Goal: Task Accomplishment & Management: Manage account settings

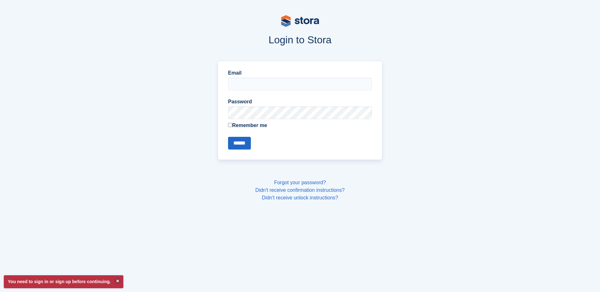
type input "**********"
click at [245, 143] on input "******" at bounding box center [239, 143] width 23 height 13
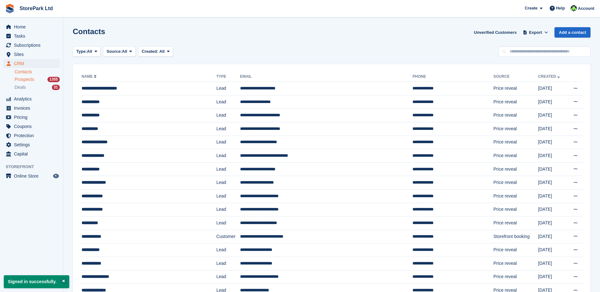
click at [39, 79] on div "Prospects 1355" at bounding box center [37, 80] width 45 height 6
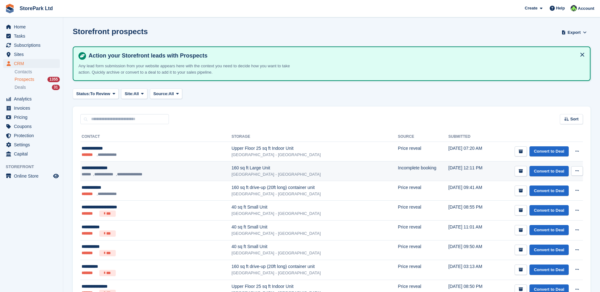
click at [142, 166] on div "**********" at bounding box center [139, 168] width 114 height 7
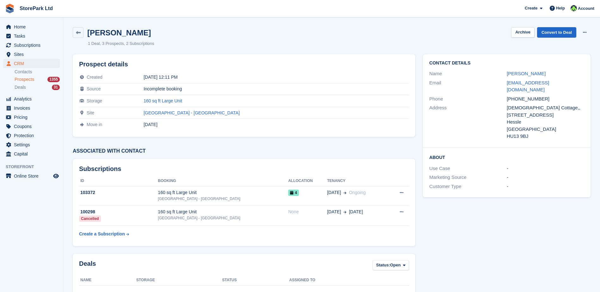
click at [513, 70] on div "Name Jacky Fillingham" at bounding box center [506, 73] width 155 height 9
click at [517, 74] on link "Jacky Fillingham" at bounding box center [526, 73] width 39 height 5
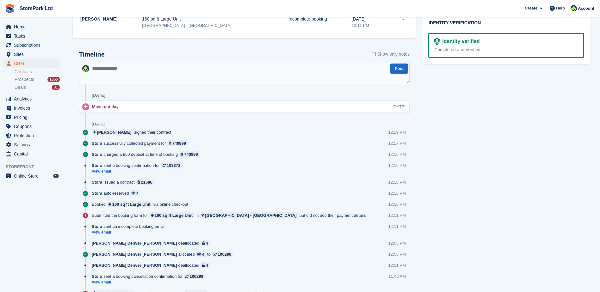
scroll to position [380, 0]
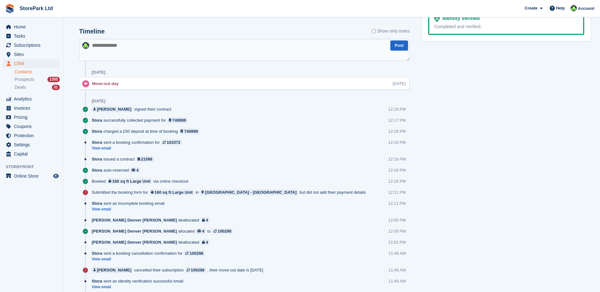
click at [27, 74] on link "Contacts" at bounding box center [37, 72] width 45 height 6
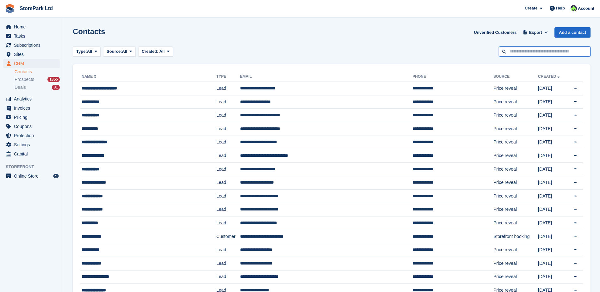
click at [537, 54] on input "text" at bounding box center [545, 52] width 92 height 10
type input "****"
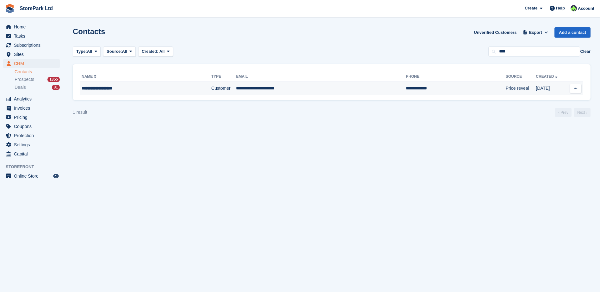
click at [406, 84] on td "**********" at bounding box center [456, 88] width 100 height 13
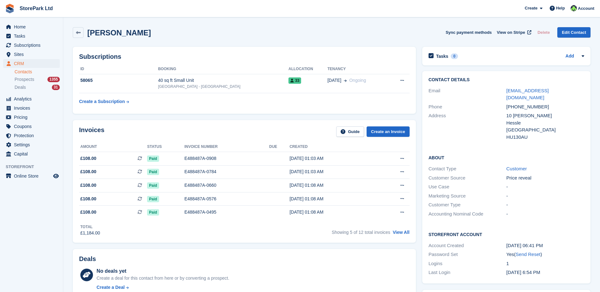
click at [220, 242] on div "Invoices Guide Create an Invoice Amount Status Invoice number Due Created £108.…" at bounding box center [244, 181] width 343 height 123
click at [216, 246] on div "Invoices Guide Create an Invoice Amount Status Invoice number Due Created £108.…" at bounding box center [245, 181] width 350 height 129
click at [218, 87] on div "[GEOGRAPHIC_DATA] - [GEOGRAPHIC_DATA]" at bounding box center [223, 87] width 130 height 6
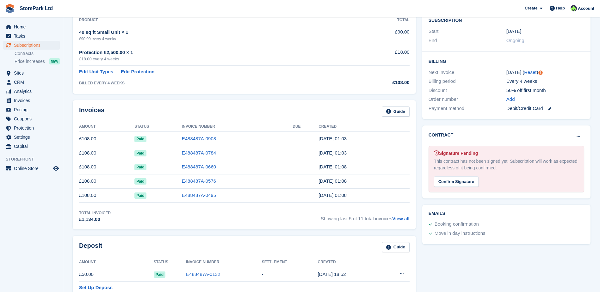
scroll to position [129, 0]
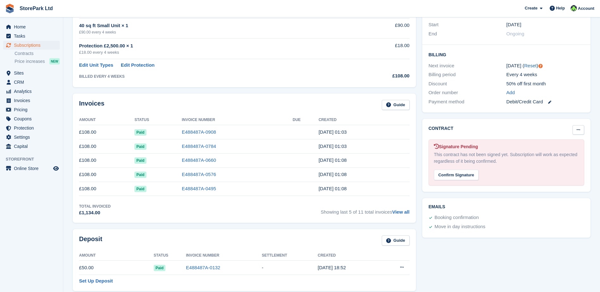
click at [580, 128] on icon at bounding box center [578, 130] width 3 height 4
click at [476, 181] on div "Contract Mark as N/A Signature Pending This contract has not been signed yet. S…" at bounding box center [506, 155] width 168 height 73
click at [466, 170] on div "Confirm Signature" at bounding box center [456, 175] width 45 height 10
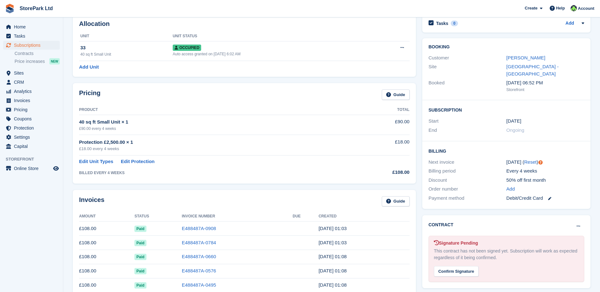
scroll to position [0, 0]
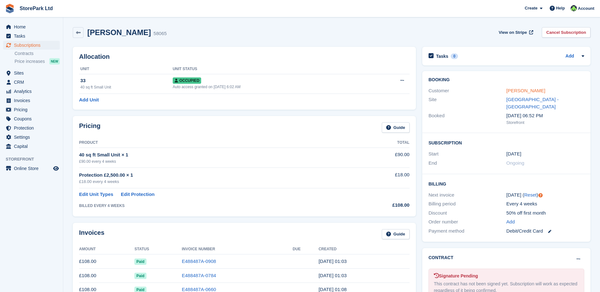
click at [525, 89] on link "Mrs Roslyn Fairbank" at bounding box center [526, 90] width 39 height 5
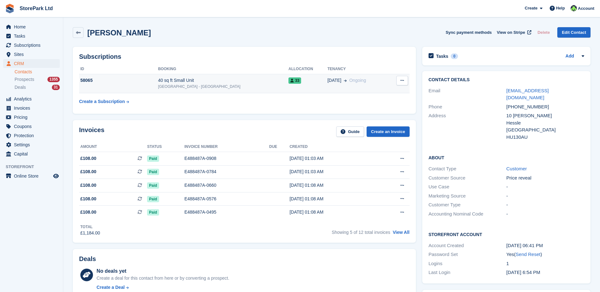
click at [189, 90] on td "40 sq ft Small Unit Store Park - Hull West - Hessle" at bounding box center [223, 83] width 130 height 19
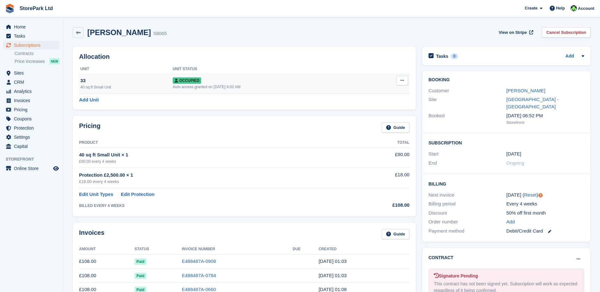
click at [258, 91] on td "Occupied Auto access granted on 27th Oct, 2024, 6:02 AM" at bounding box center [272, 84] width 198 height 20
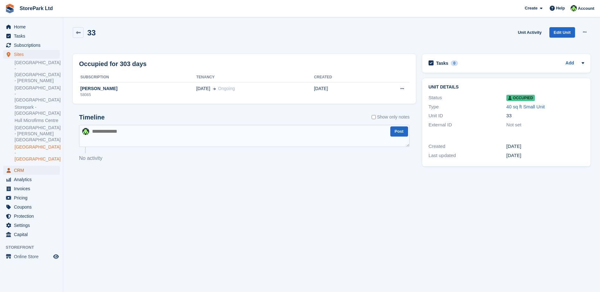
click at [27, 166] on span "CRM" at bounding box center [33, 170] width 38 height 9
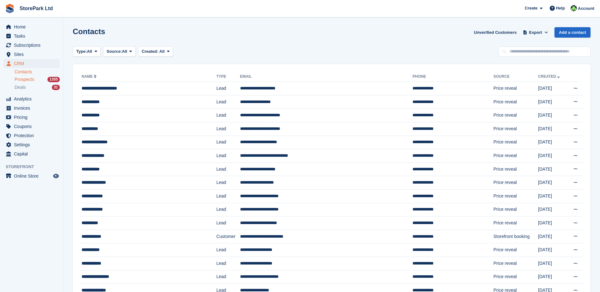
click at [33, 81] on span "Prospects" at bounding box center [25, 80] width 20 height 6
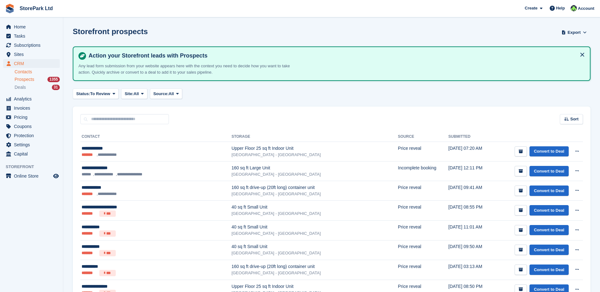
click at [29, 74] on link "Contacts" at bounding box center [37, 72] width 45 height 6
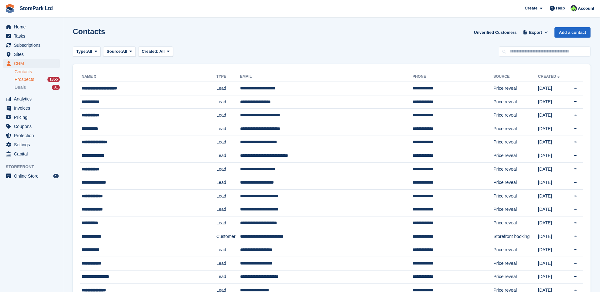
click at [27, 83] on link "Prospects 1355" at bounding box center [37, 79] width 45 height 7
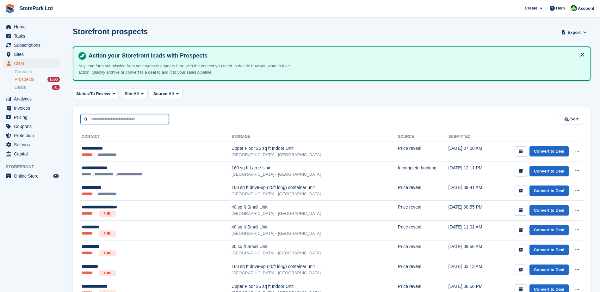
click at [142, 124] on input "text" at bounding box center [124, 119] width 89 height 10
click at [139, 121] on input "text" at bounding box center [124, 119] width 89 height 10
click at [126, 113] on div "Sort Sort by Date submitted Submitted (oldest first) Submitted (newest first)" at bounding box center [332, 116] width 518 height 18
click at [126, 122] on input "text" at bounding box center [124, 119] width 89 height 10
click at [39, 58] on span "Sites" at bounding box center [33, 54] width 38 height 9
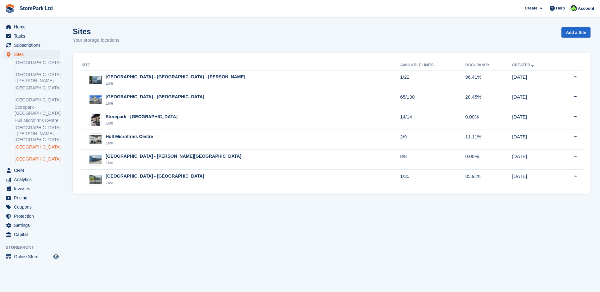
click at [49, 144] on link "[GEOGRAPHIC_DATA] - [GEOGRAPHIC_DATA]" at bounding box center [37, 153] width 45 height 18
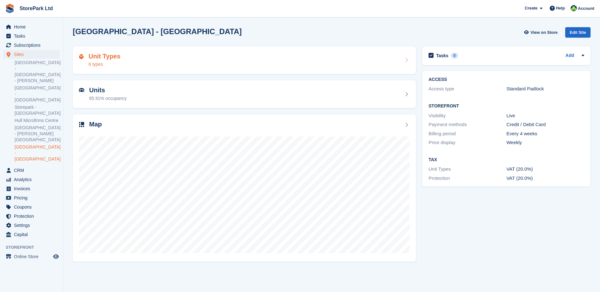
click at [128, 58] on div "Unit Types 6 types" at bounding box center [244, 60] width 331 height 15
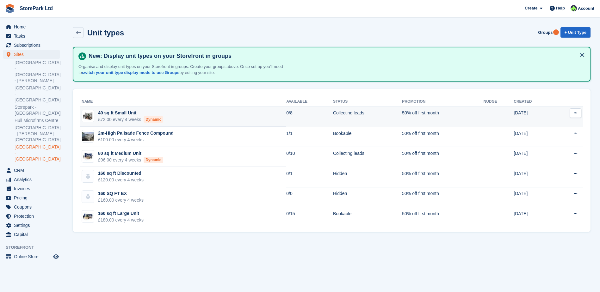
click at [155, 117] on div "Dynamic" at bounding box center [154, 119] width 20 height 6
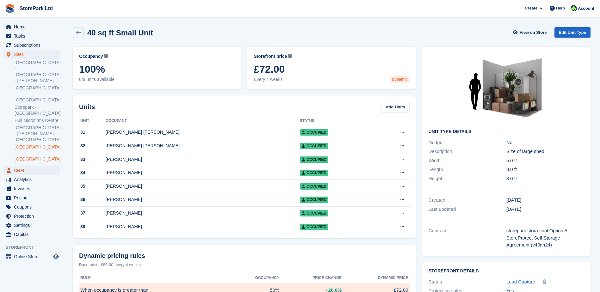
click at [40, 166] on span "CRM" at bounding box center [33, 170] width 38 height 9
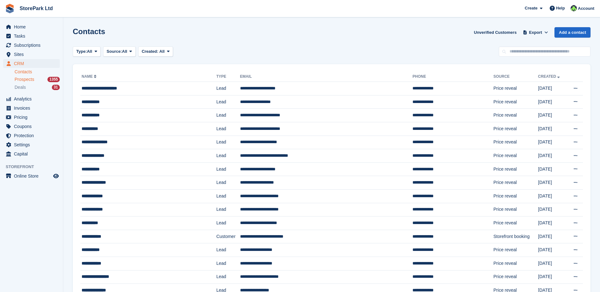
click at [28, 79] on span "Prospects" at bounding box center [25, 80] width 20 height 6
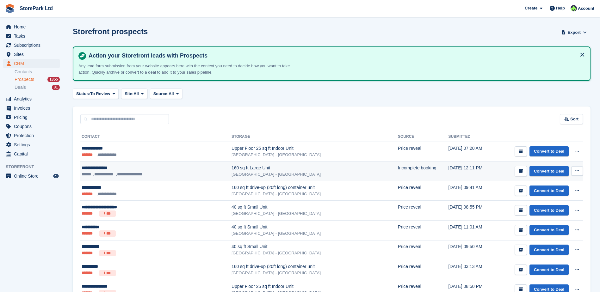
click at [139, 174] on li "**********" at bounding box center [131, 175] width 30 height 6
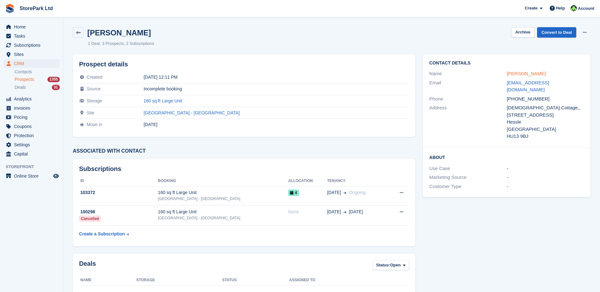
click at [525, 76] on link "[PERSON_NAME]" at bounding box center [526, 73] width 39 height 5
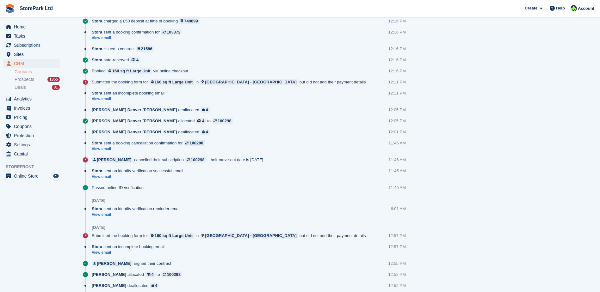
scroll to position [453, 0]
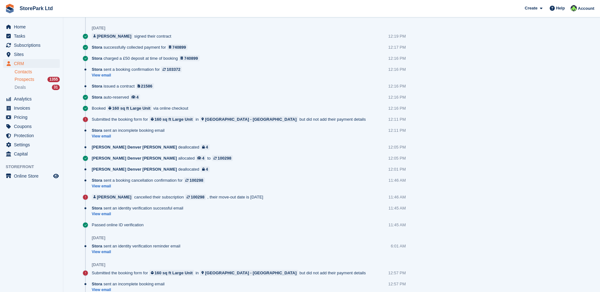
click at [20, 81] on span "Prospects" at bounding box center [25, 80] width 20 height 6
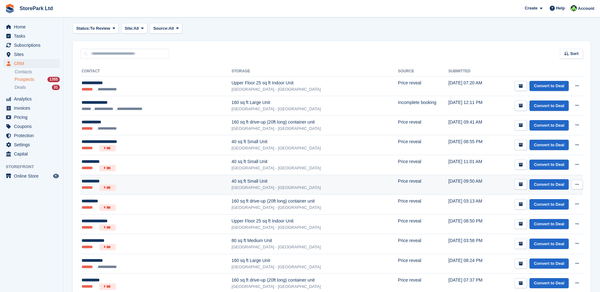
scroll to position [63, 0]
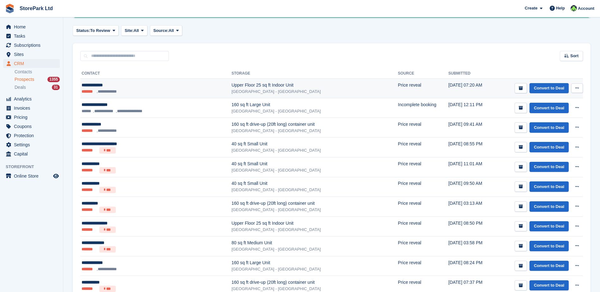
click at [159, 90] on ul "**********" at bounding box center [139, 92] width 114 height 6
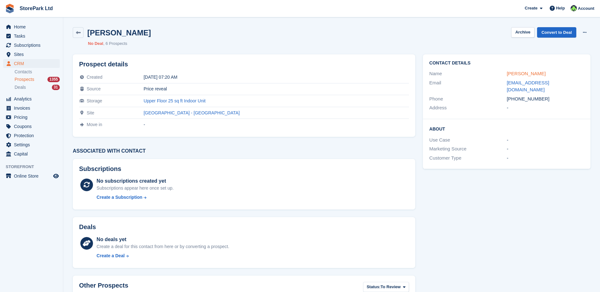
click at [509, 75] on link "[PERSON_NAME]" at bounding box center [526, 73] width 39 height 5
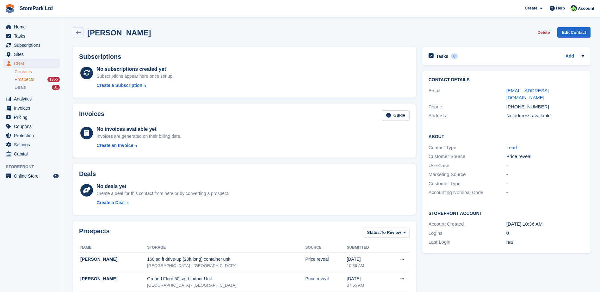
click at [31, 78] on span "Prospects" at bounding box center [25, 80] width 20 height 6
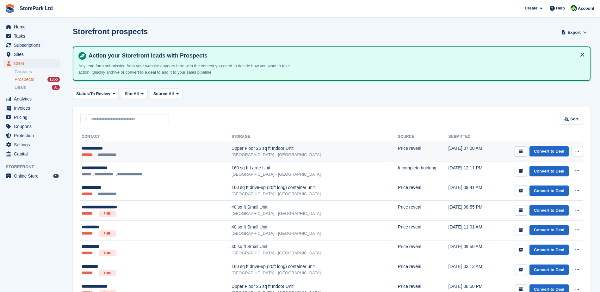
click at [155, 147] on div "**********" at bounding box center [139, 148] width 114 height 7
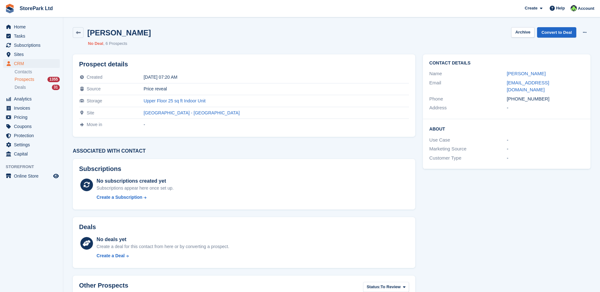
click at [23, 79] on span "Prospects" at bounding box center [25, 80] width 20 height 6
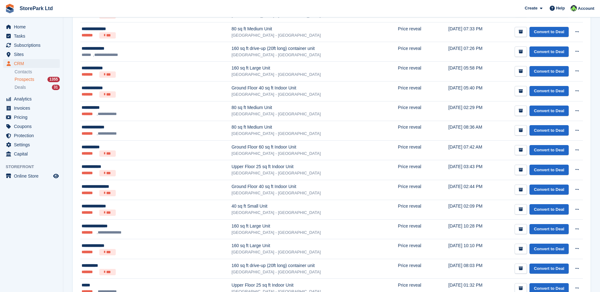
scroll to position [348, 0]
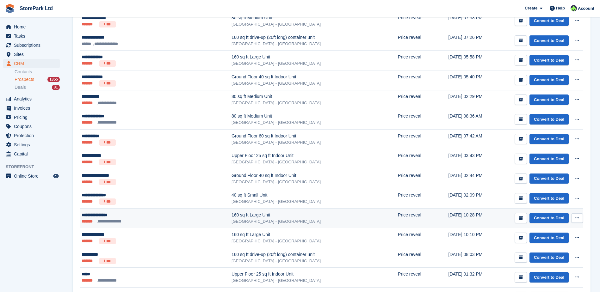
click at [180, 217] on div "**********" at bounding box center [139, 215] width 114 height 7
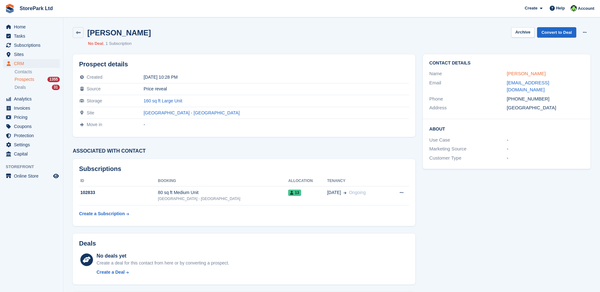
click at [541, 76] on link "[PERSON_NAME]" at bounding box center [526, 73] width 39 height 5
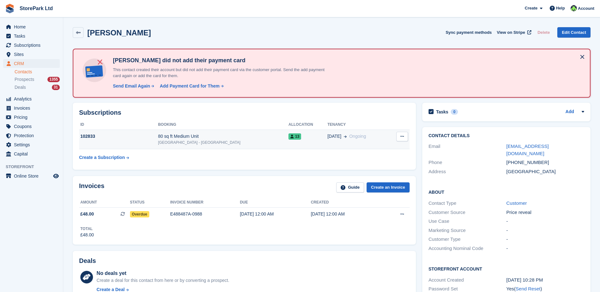
click at [252, 147] on td "80 sq ft Medium Unit [GEOGRAPHIC_DATA] - [GEOGRAPHIC_DATA]" at bounding box center [223, 139] width 130 height 19
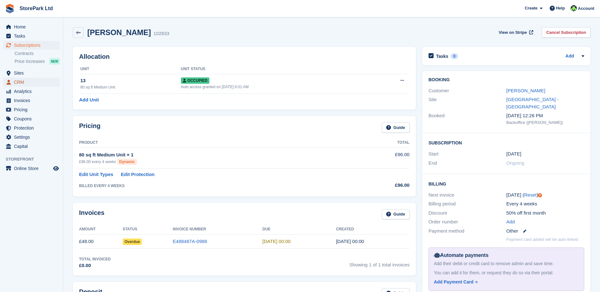
click at [28, 79] on span "CRM" at bounding box center [33, 82] width 38 height 9
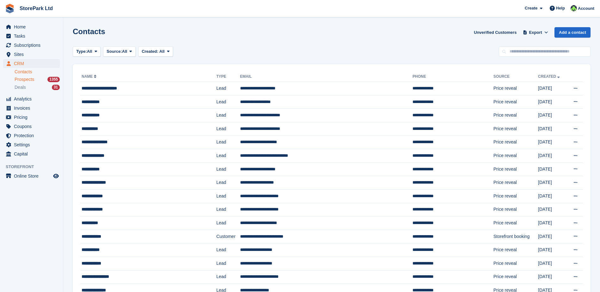
click at [44, 79] on div "Prospects 1355" at bounding box center [37, 80] width 45 height 6
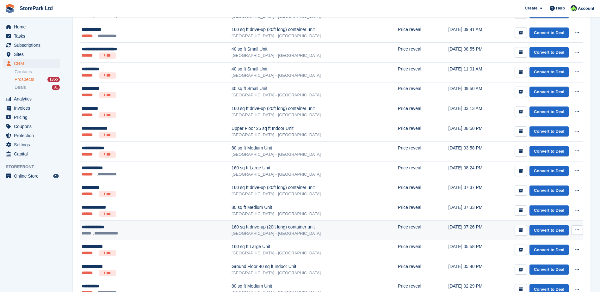
scroll to position [127, 0]
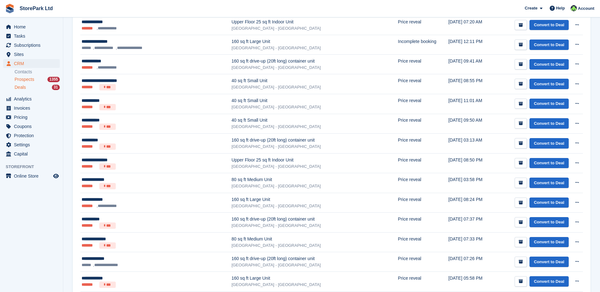
click at [30, 84] on li "Deals 31" at bounding box center [39, 87] width 48 height 7
click at [29, 85] on div "Deals 31" at bounding box center [37, 87] width 45 height 6
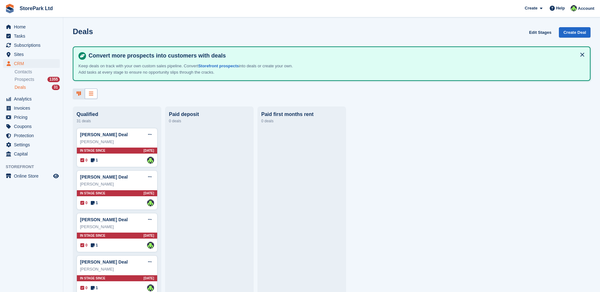
click at [94, 97] on div at bounding box center [91, 94] width 13 height 10
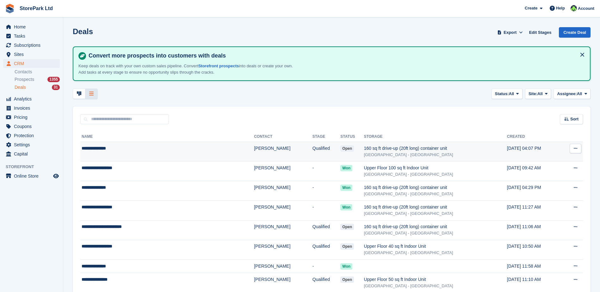
click at [125, 150] on div "**********" at bounding box center [135, 148] width 107 height 7
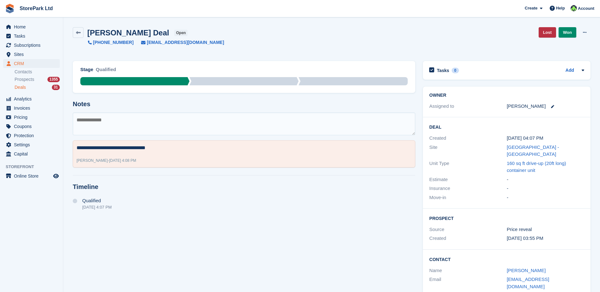
click at [25, 87] on span "Deals" at bounding box center [20, 87] width 11 height 6
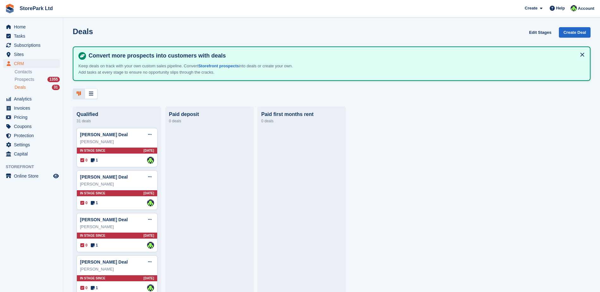
click at [93, 103] on div "Deals Edit Stages Create Deal Convert more prospects into customers with deals …" at bounding box center [331, 146] width 537 height 292
click at [93, 102] on div "Deals Edit Stages Create Deal Convert more prospects into customers with deals …" at bounding box center [331, 146] width 537 height 292
click at [91, 98] on div at bounding box center [91, 94] width 13 height 10
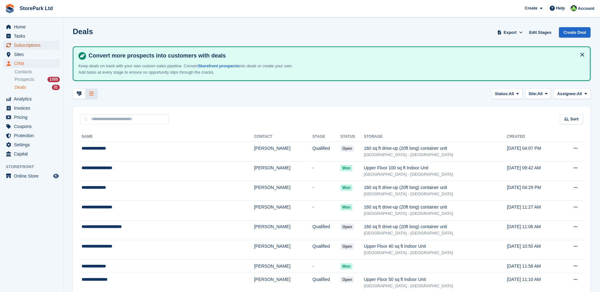
click at [30, 46] on span "Subscriptions" at bounding box center [33, 45] width 38 height 9
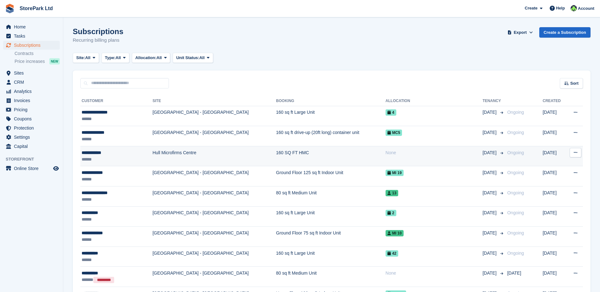
click at [320, 154] on td "160 SQ FT HMC" at bounding box center [330, 156] width 109 height 20
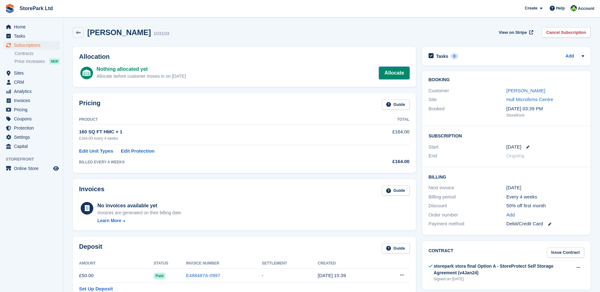
click at [382, 78] on link "Allocate" at bounding box center [394, 73] width 30 height 13
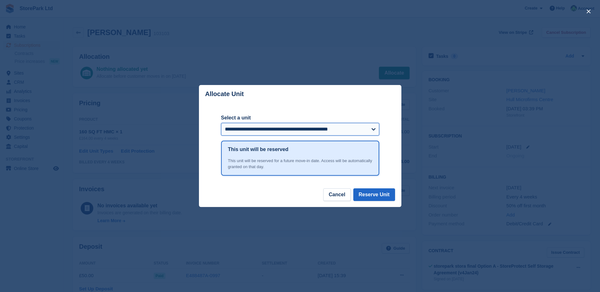
click at [324, 127] on select "**********" at bounding box center [300, 129] width 158 height 13
select select "******"
click at [221, 123] on select "**********" at bounding box center [300, 129] width 158 height 13
click at [329, 198] on button "Cancel" at bounding box center [336, 195] width 27 height 13
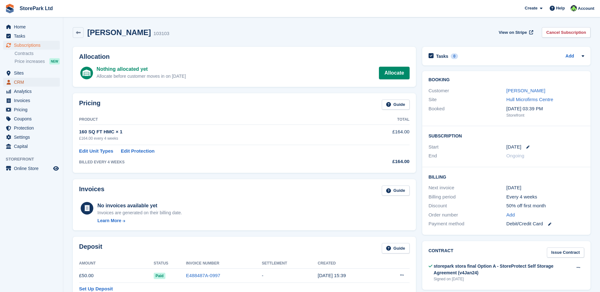
click at [47, 82] on span "CRM" at bounding box center [33, 82] width 38 height 9
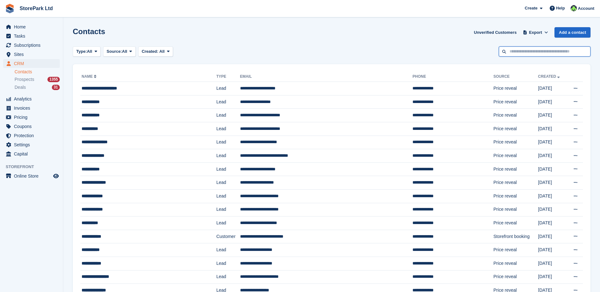
click at [519, 55] on input "text" at bounding box center [545, 52] width 92 height 10
type input "****"
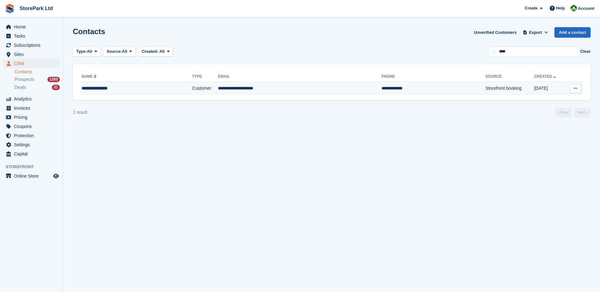
click at [382, 93] on td "**********" at bounding box center [434, 88] width 104 height 13
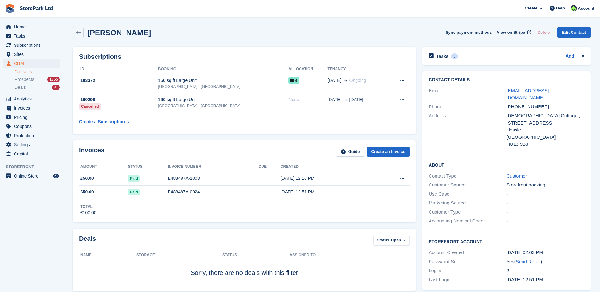
click at [29, 75] on ul "Contacts Prospects 1355 Deals 31" at bounding box center [39, 79] width 48 height 23
click at [27, 81] on span "Prospects" at bounding box center [25, 80] width 20 height 6
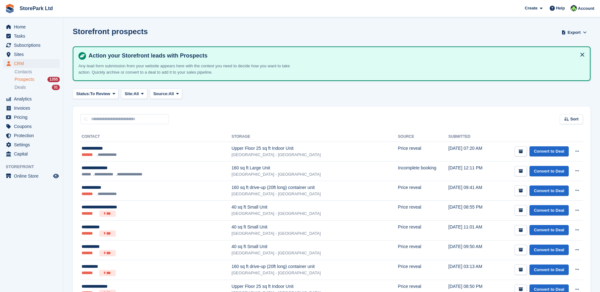
click at [232, 112] on div "Sort Sort by Date submitted Submitted (oldest first) Submitted (newest first)" at bounding box center [332, 116] width 518 height 18
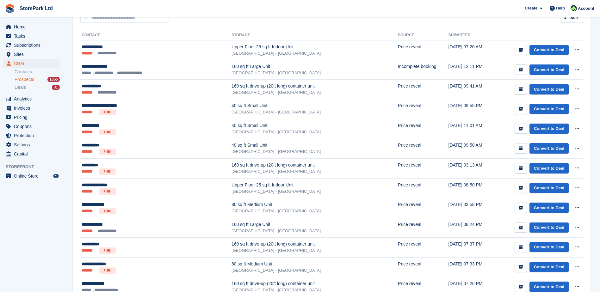
scroll to position [109, 0]
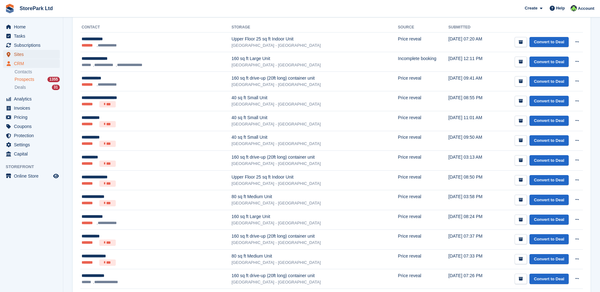
click at [33, 54] on span "Sites" at bounding box center [33, 54] width 38 height 9
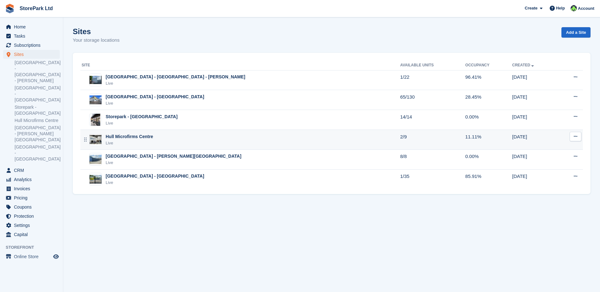
click at [166, 140] on div "Hull Microfirms Centre Live" at bounding box center [241, 140] width 319 height 13
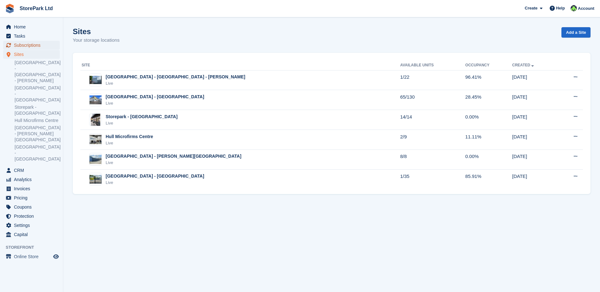
click at [33, 48] on span "Subscriptions" at bounding box center [33, 45] width 38 height 9
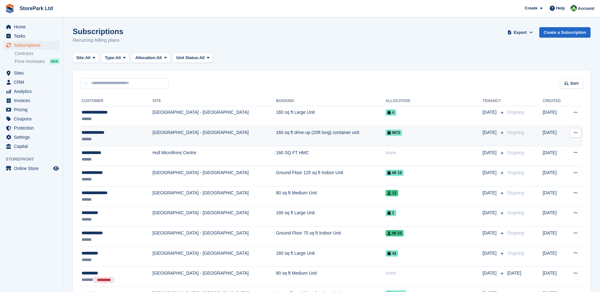
click at [241, 138] on td "[GEOGRAPHIC_DATA] - [GEOGRAPHIC_DATA]" at bounding box center [215, 136] width 124 height 20
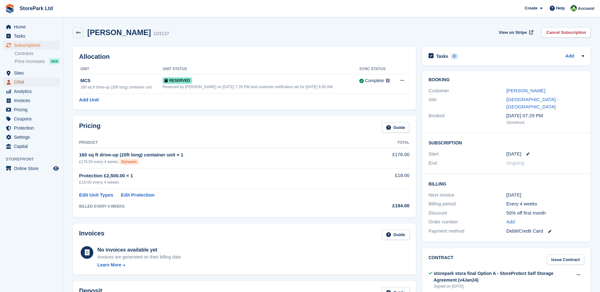
click at [23, 81] on span "CRM" at bounding box center [33, 82] width 38 height 9
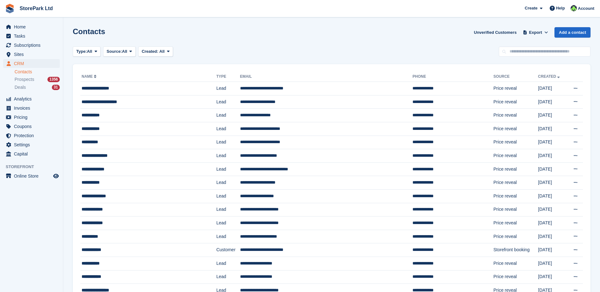
click at [23, 81] on span "Prospects" at bounding box center [25, 80] width 20 height 6
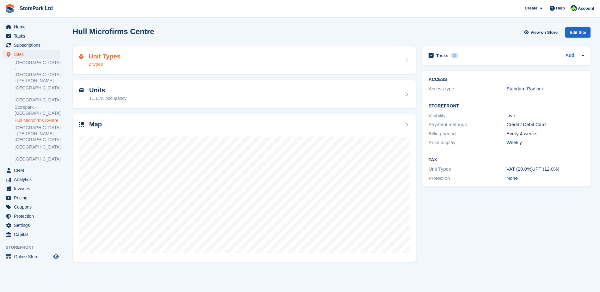
click at [156, 63] on div "Unit Types 2 types" at bounding box center [244, 60] width 331 height 15
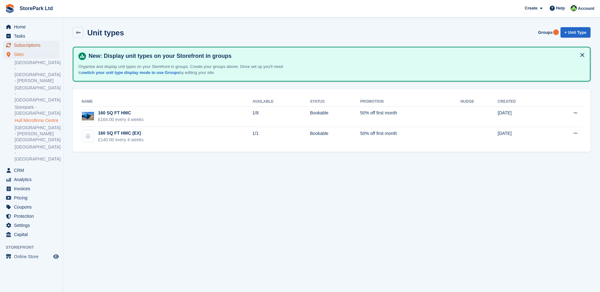
click at [26, 45] on span "Subscriptions" at bounding box center [33, 45] width 38 height 9
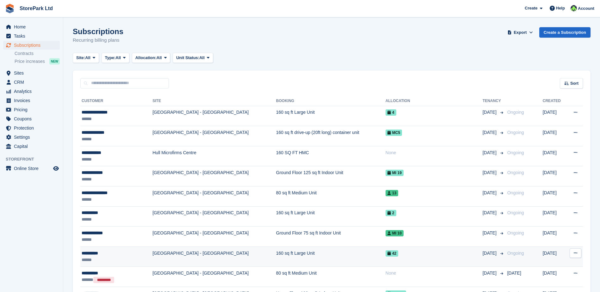
click at [111, 250] on td "**********" at bounding box center [116, 257] width 72 height 20
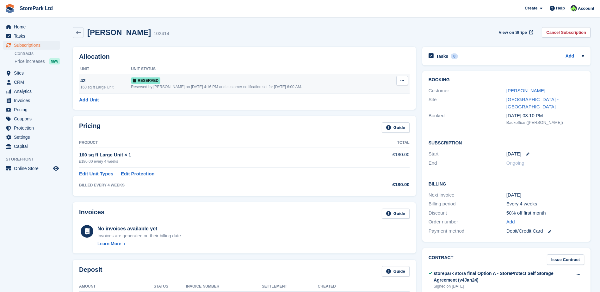
click at [246, 90] on td "Reserved Reserved by [PERSON_NAME] on [DATE] 4:16 PM and customer notification …" at bounding box center [260, 84] width 259 height 20
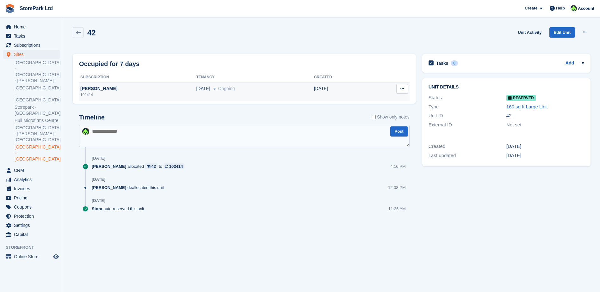
click at [138, 98] on div "102414" at bounding box center [137, 95] width 117 height 6
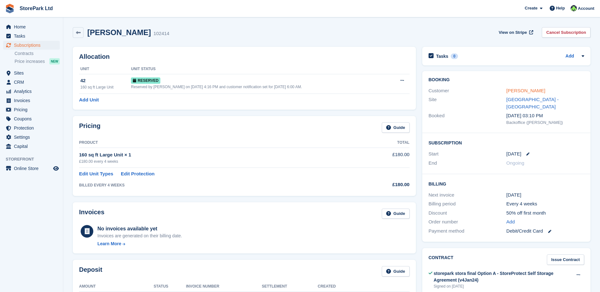
click at [518, 88] on link "[PERSON_NAME]" at bounding box center [526, 90] width 39 height 5
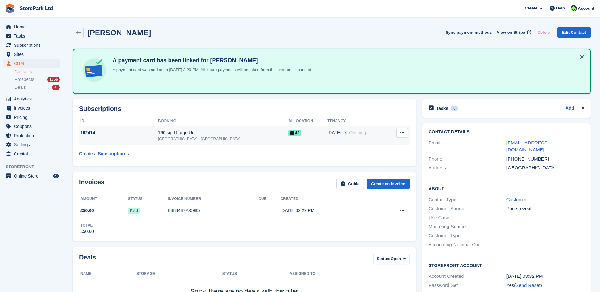
click at [236, 138] on div "[GEOGRAPHIC_DATA] - [GEOGRAPHIC_DATA]" at bounding box center [223, 139] width 130 height 6
